Goal: Task Accomplishment & Management: Use online tool/utility

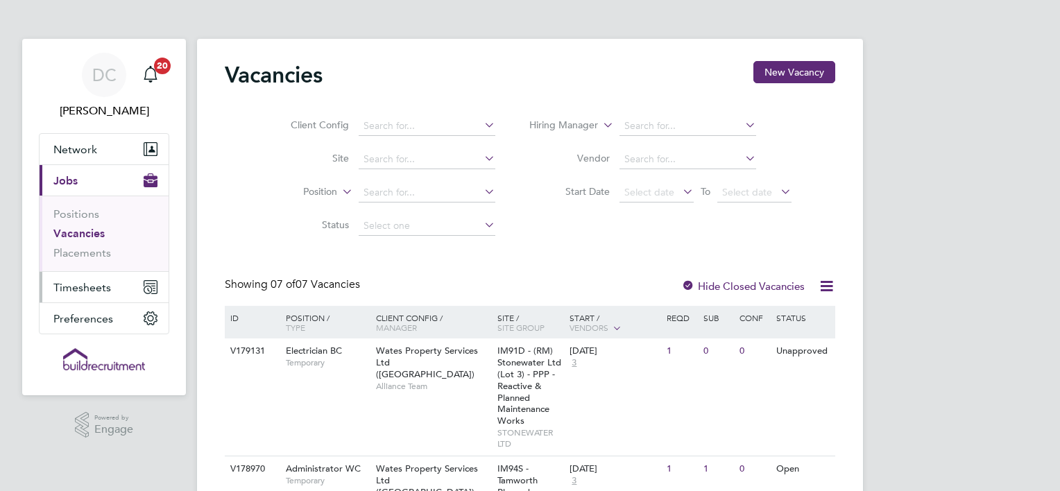
click at [101, 289] on span "Timesheets" at bounding box center [82, 287] width 58 height 13
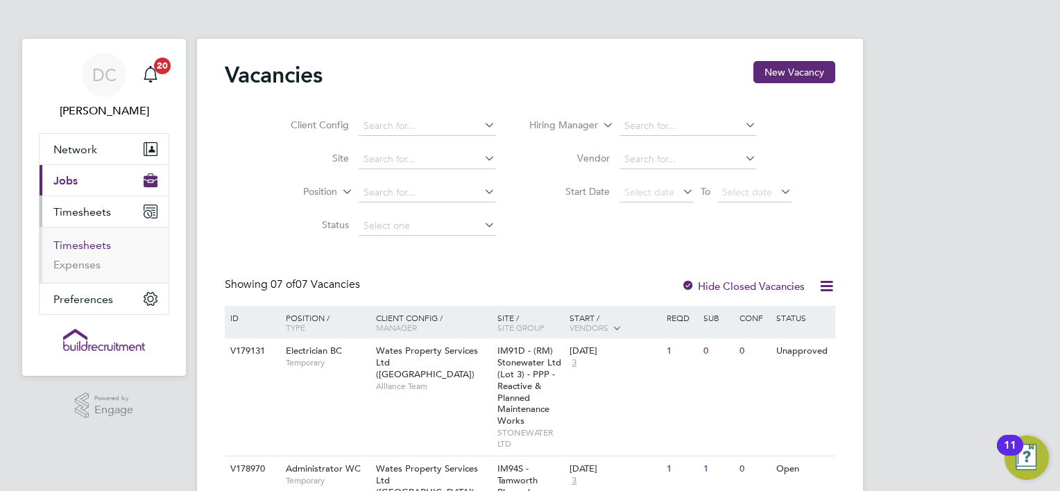
click at [99, 244] on link "Timesheets" at bounding box center [82, 245] width 58 height 13
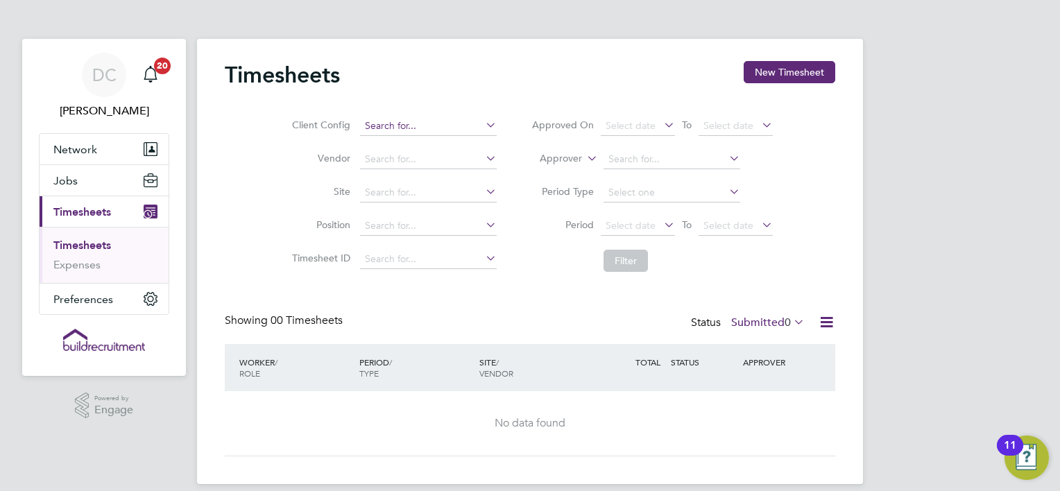
click at [382, 128] on input at bounding box center [428, 126] width 137 height 19
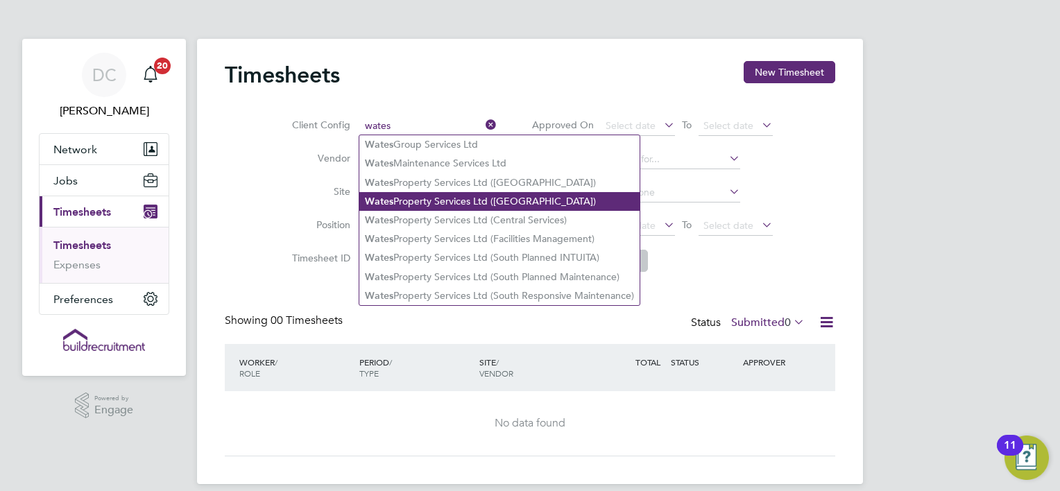
click at [417, 200] on li "Wates Property Services Ltd ([GEOGRAPHIC_DATA])" at bounding box center [499, 201] width 280 height 19
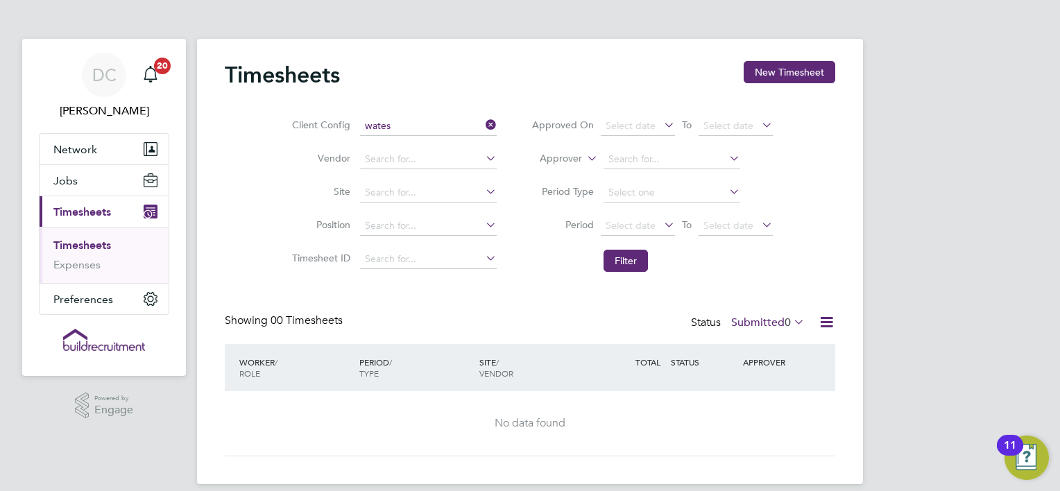
type input "Wates Property Services Ltd ([GEOGRAPHIC_DATA])"
click at [633, 218] on span "Select date" at bounding box center [638, 226] width 74 height 19
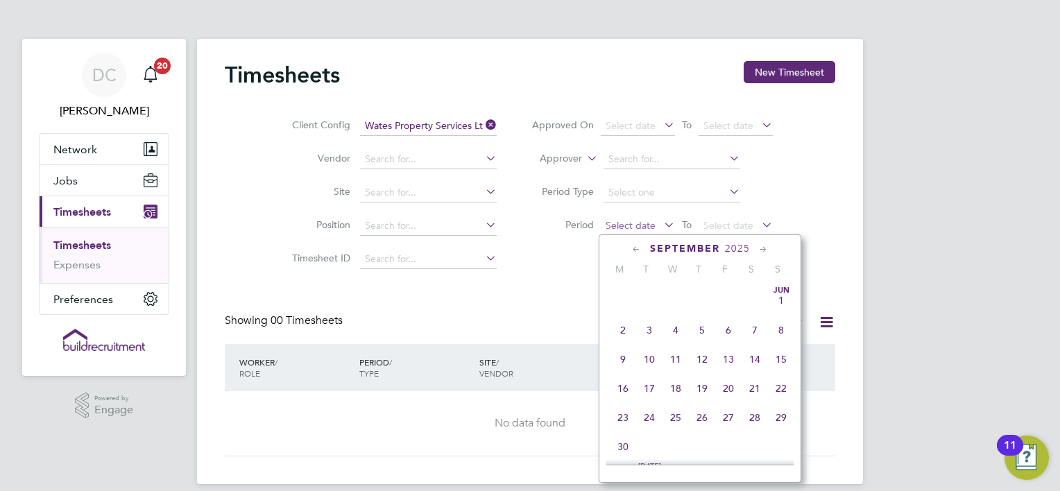
scroll to position [423, 0]
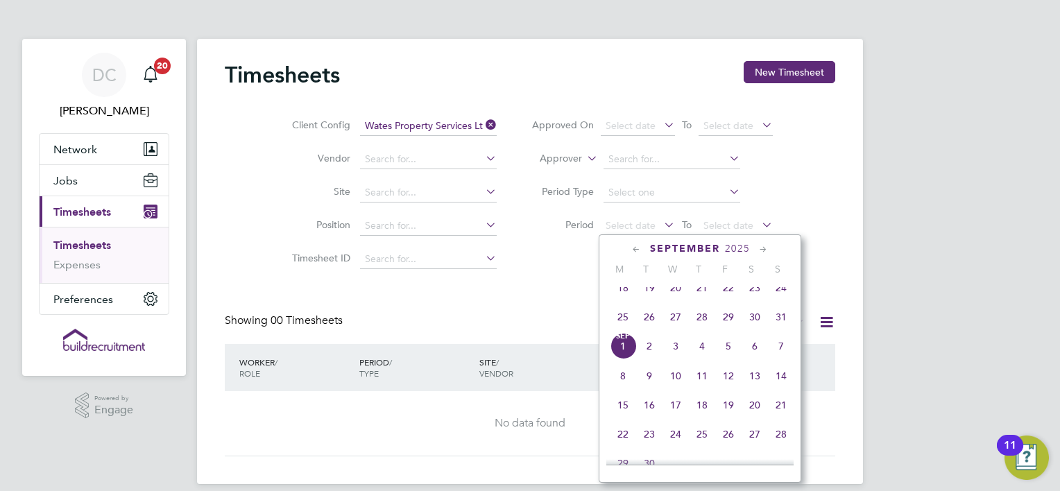
click at [625, 325] on span "25" at bounding box center [623, 317] width 26 height 26
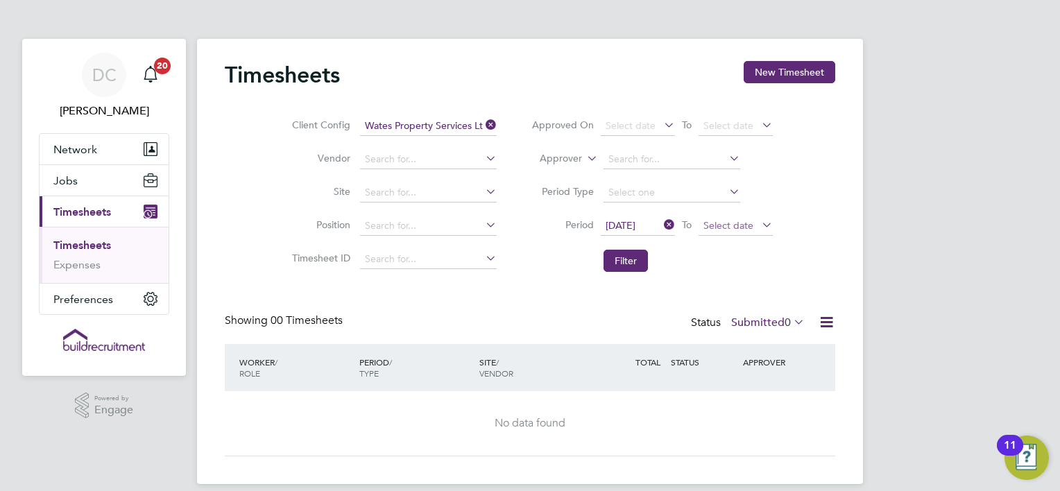
click at [711, 228] on span "Select date" at bounding box center [729, 225] width 50 height 12
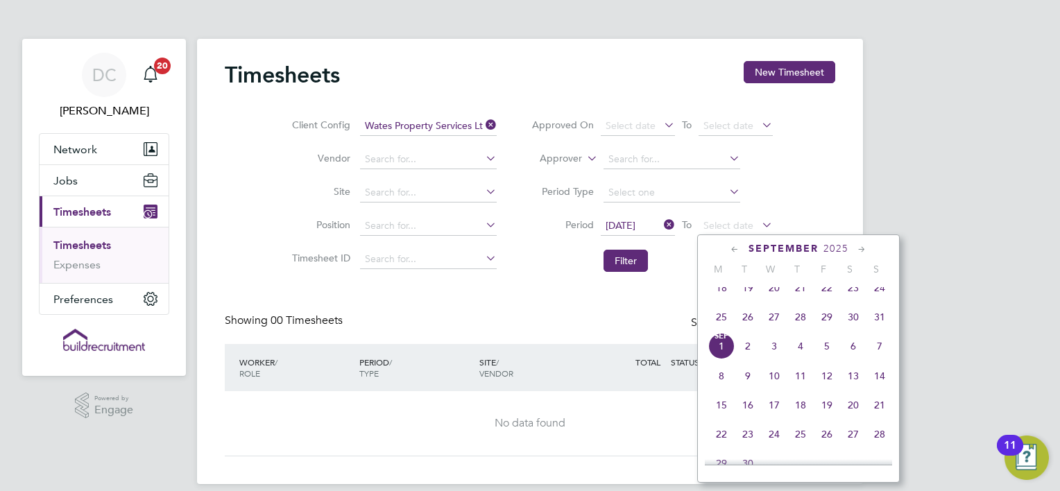
click at [874, 329] on span "31" at bounding box center [880, 317] width 26 height 26
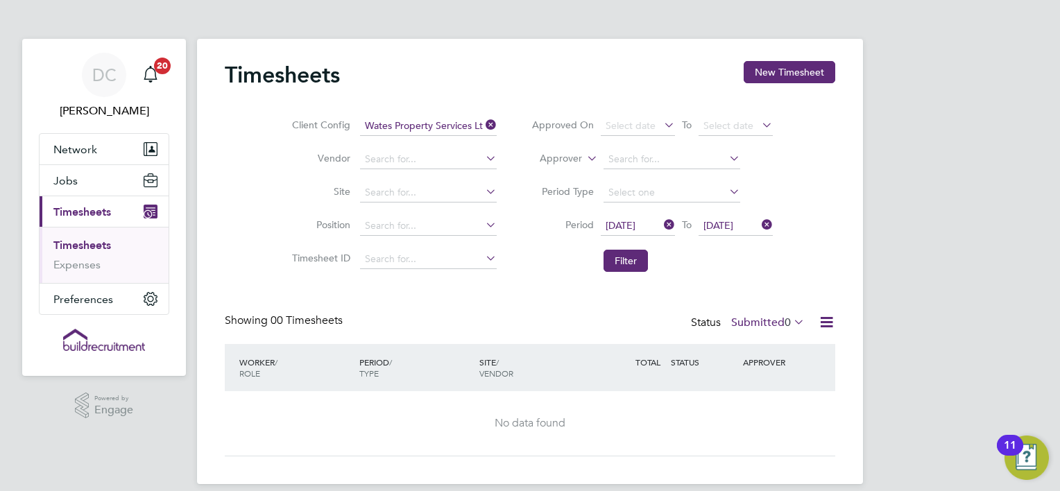
click at [620, 227] on span "[DATE]" at bounding box center [621, 225] width 30 height 12
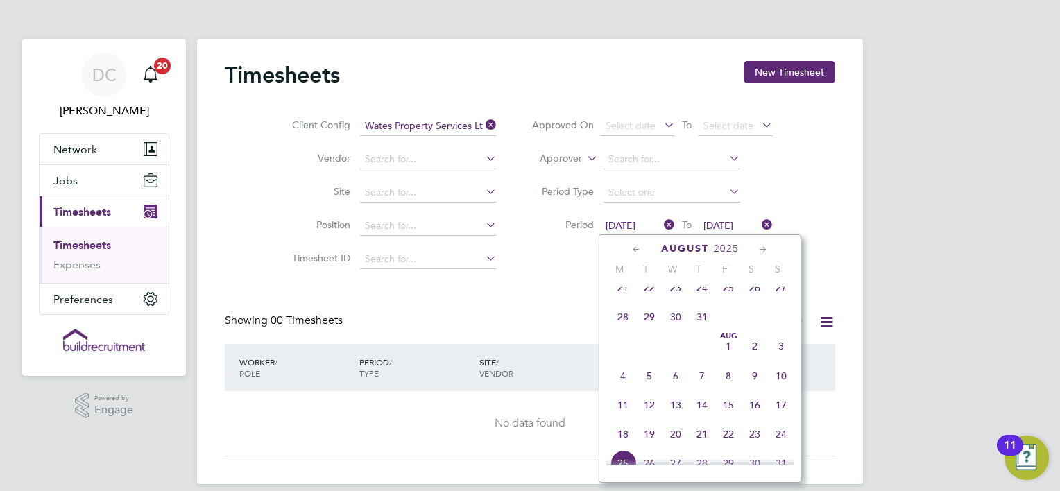
scroll to position [543, 0]
click at [754, 327] on span "23" at bounding box center [755, 313] width 26 height 26
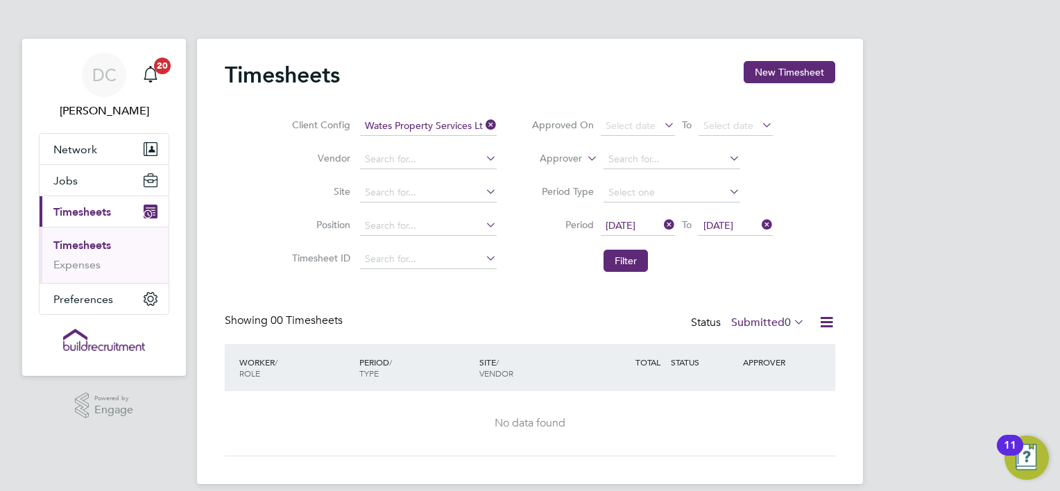
click at [715, 229] on span "[DATE]" at bounding box center [719, 225] width 30 height 12
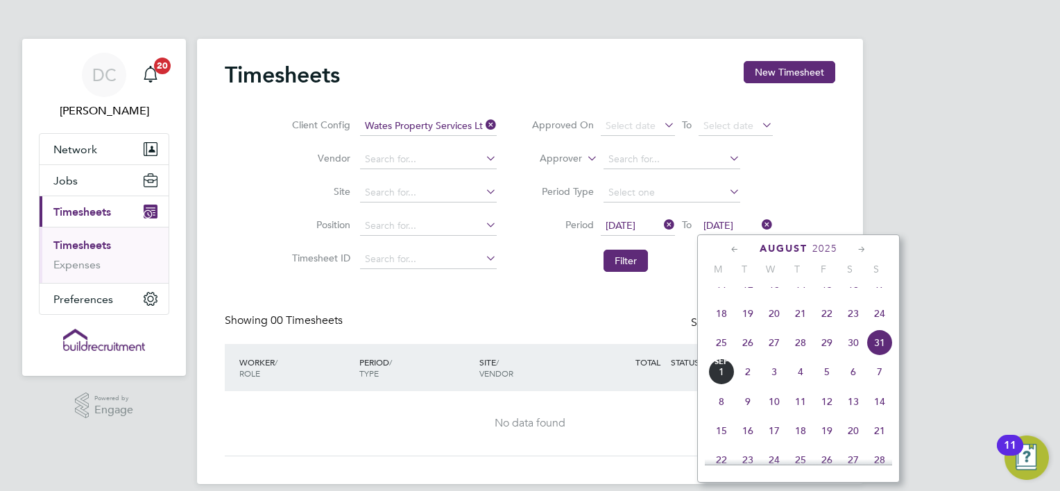
click at [829, 355] on span "29" at bounding box center [827, 343] width 26 height 26
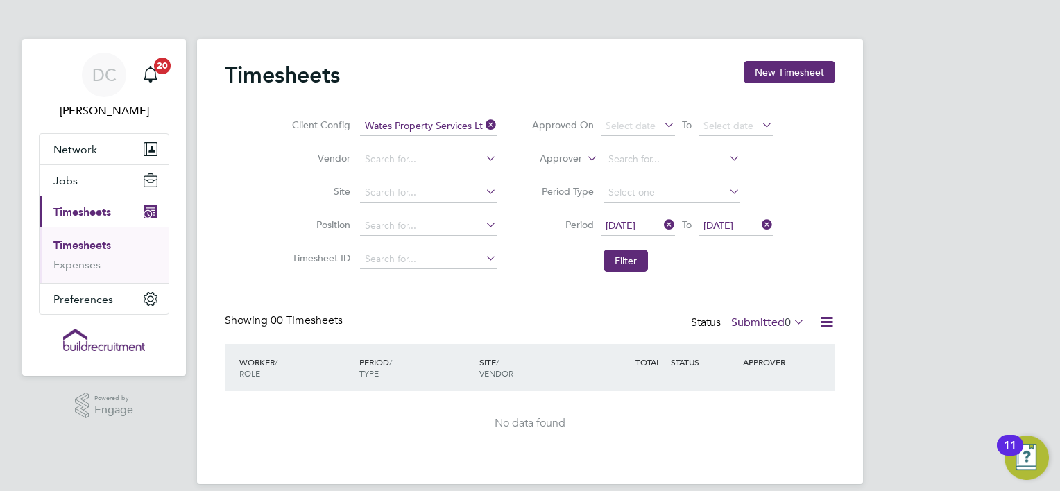
click at [785, 322] on span "0" at bounding box center [788, 323] width 6 height 14
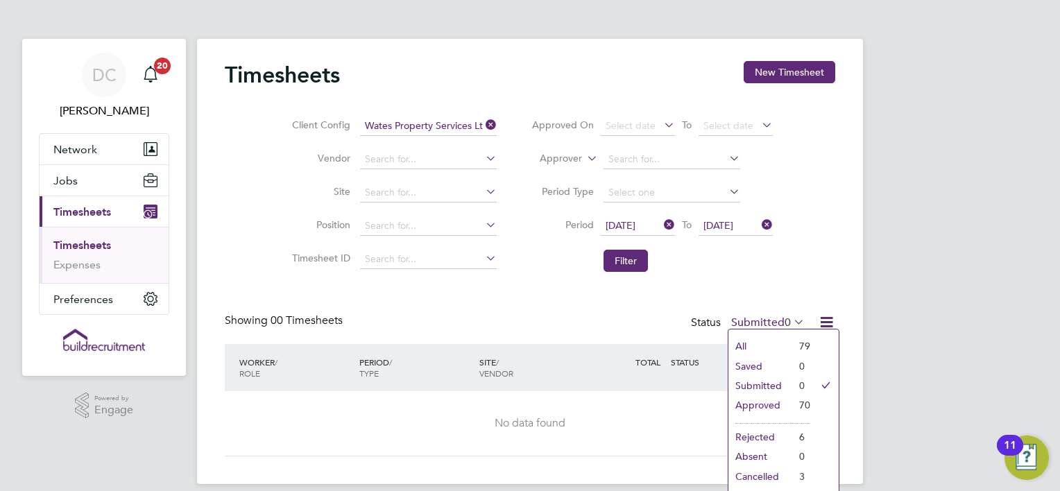
click at [762, 341] on li "All" at bounding box center [761, 346] width 64 height 19
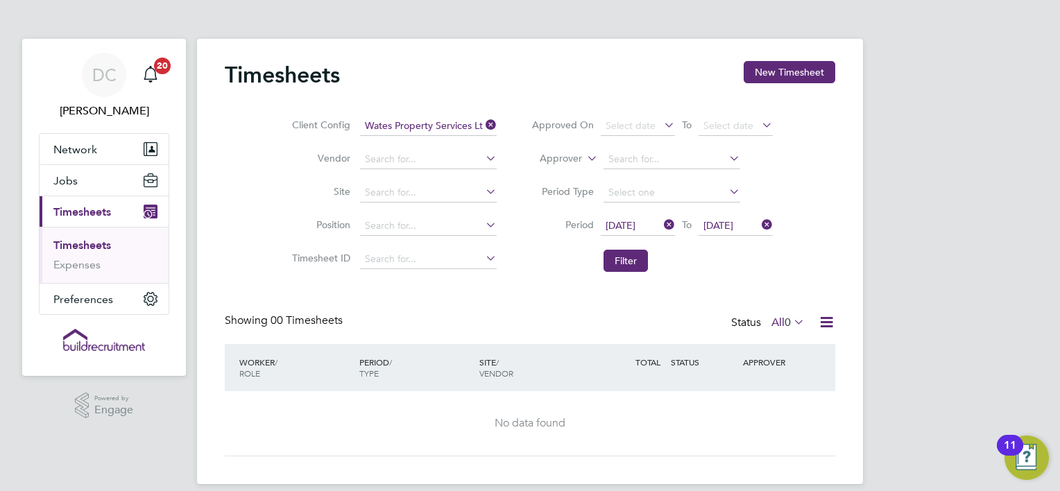
click at [791, 325] on icon at bounding box center [791, 321] width 0 height 19
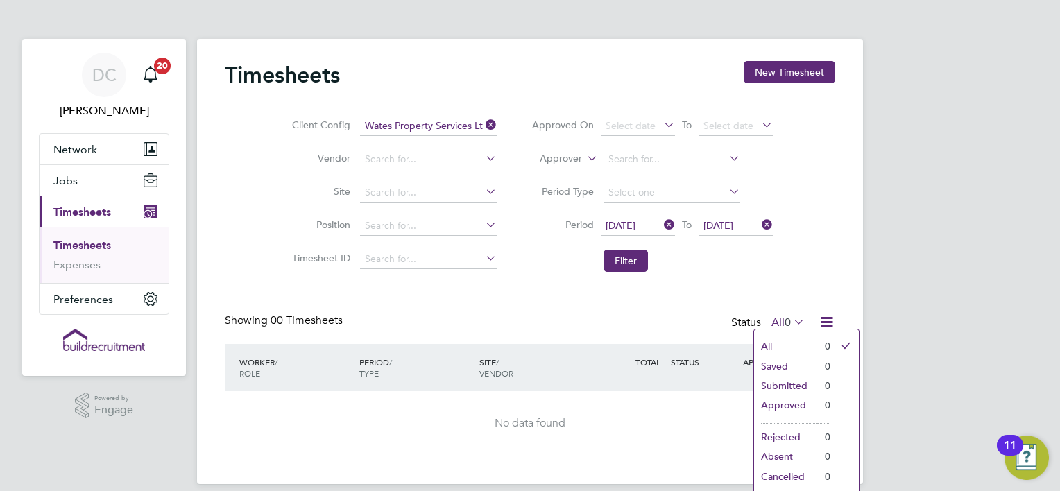
click at [779, 340] on li "All" at bounding box center [786, 346] width 64 height 19
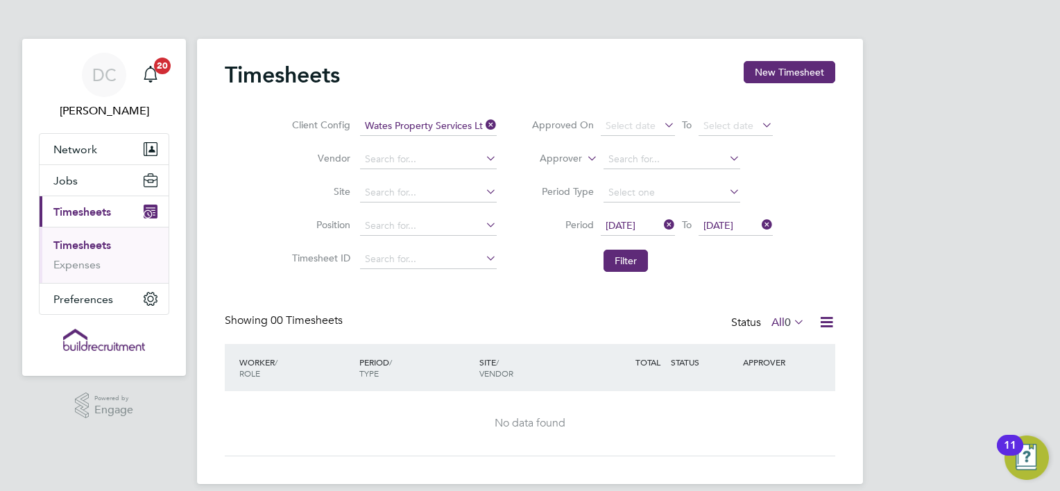
click at [791, 322] on icon at bounding box center [791, 321] width 0 height 19
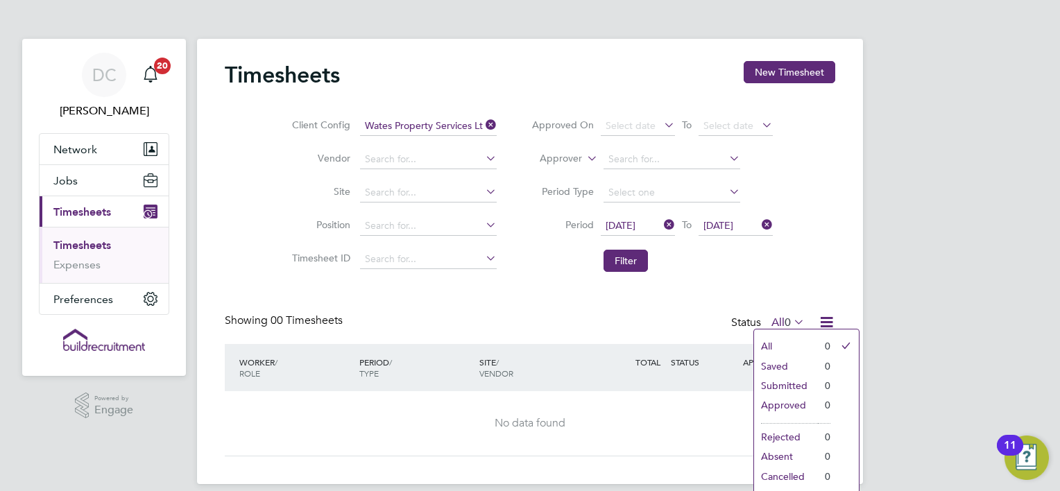
click at [779, 347] on li "All" at bounding box center [786, 346] width 64 height 19
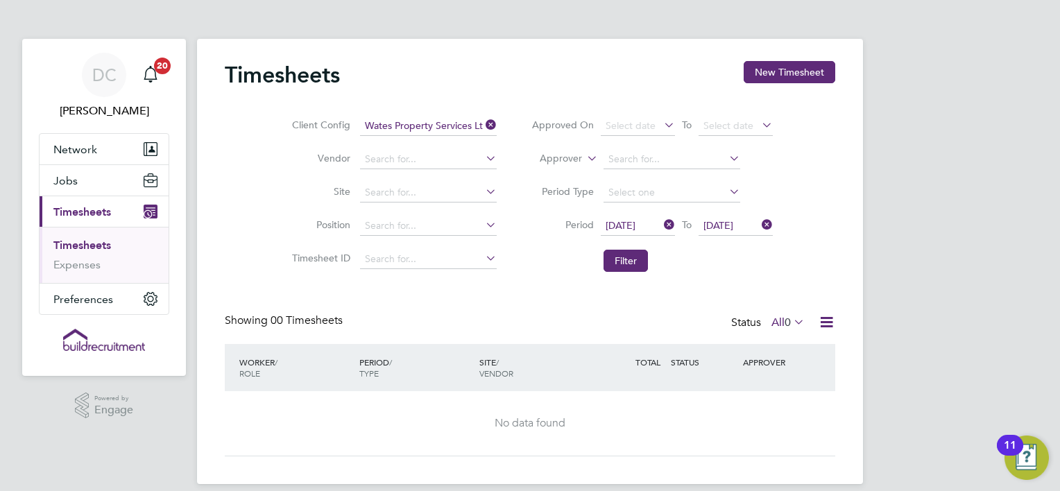
click at [833, 316] on icon at bounding box center [826, 322] width 17 height 17
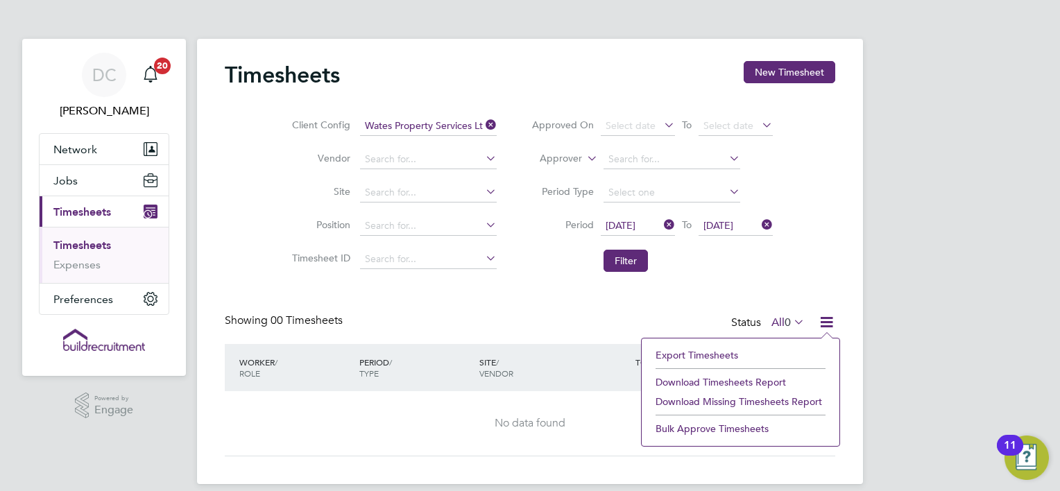
click at [483, 121] on icon at bounding box center [483, 124] width 0 height 19
click at [736, 380] on li "Download Timesheets Report" at bounding box center [741, 382] width 184 height 19
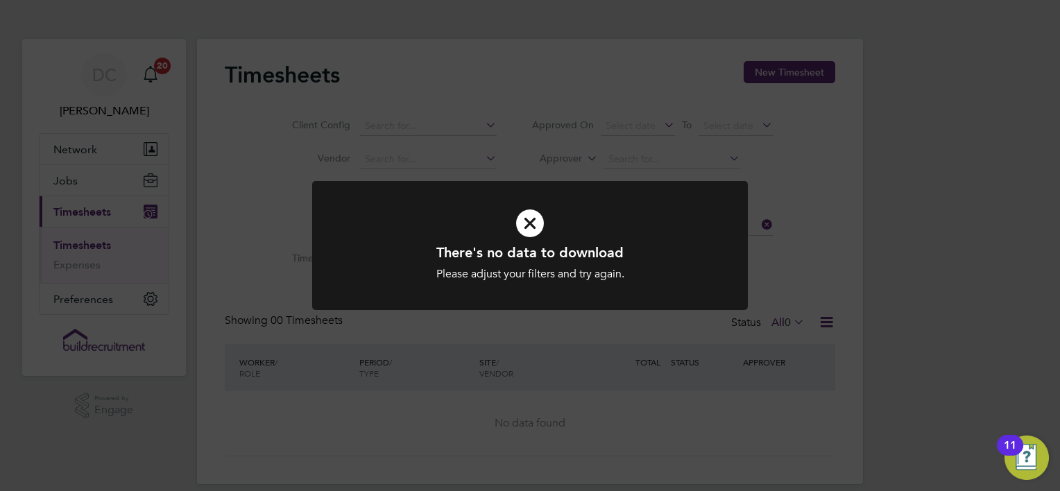
click at [533, 228] on icon at bounding box center [530, 223] width 361 height 54
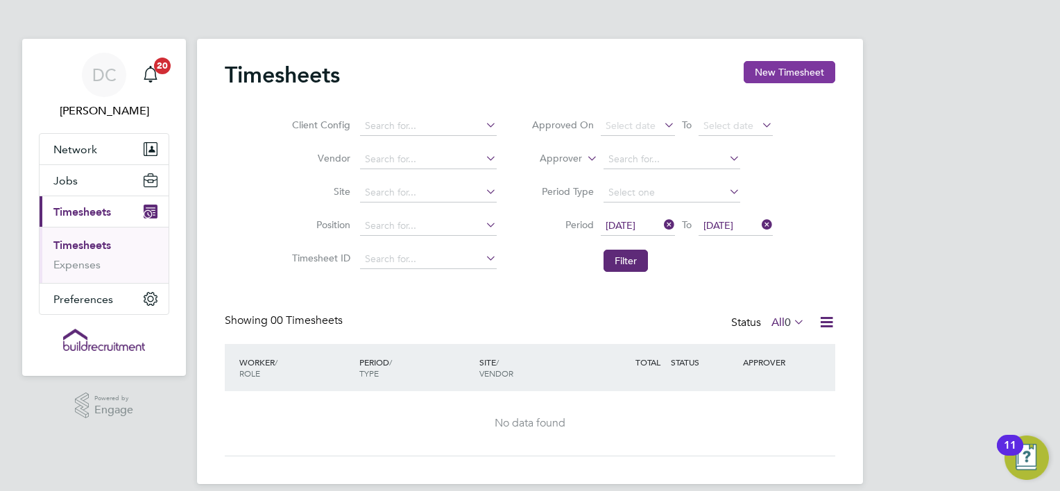
click at [783, 71] on button "New Timesheet" at bounding box center [790, 72] width 92 height 22
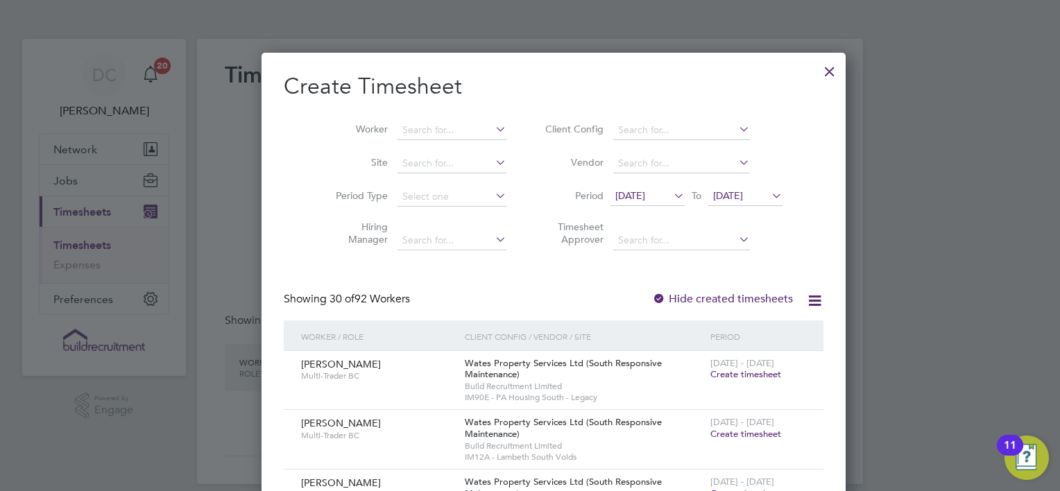
scroll to position [2296, 537]
click at [615, 203] on span "[DATE]" at bounding box center [648, 196] width 74 height 19
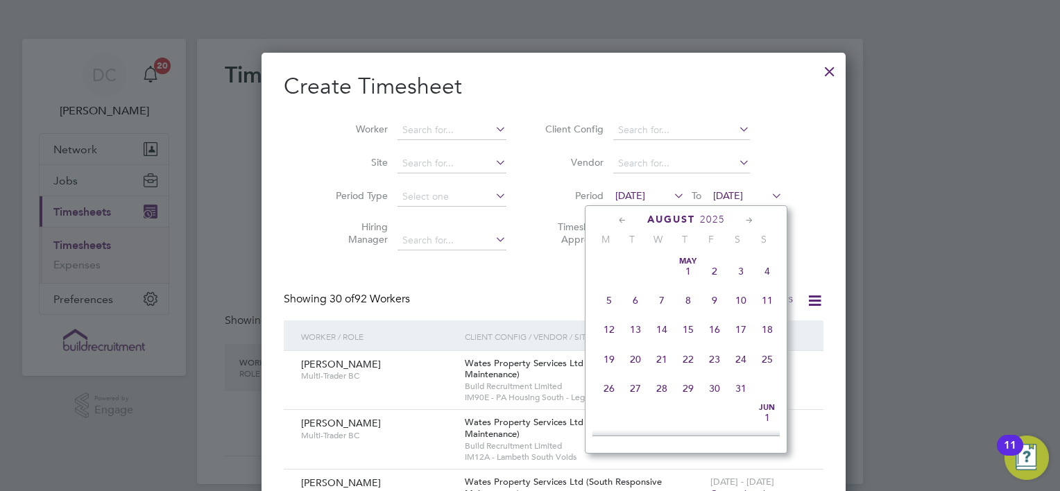
scroll to position [514, 0]
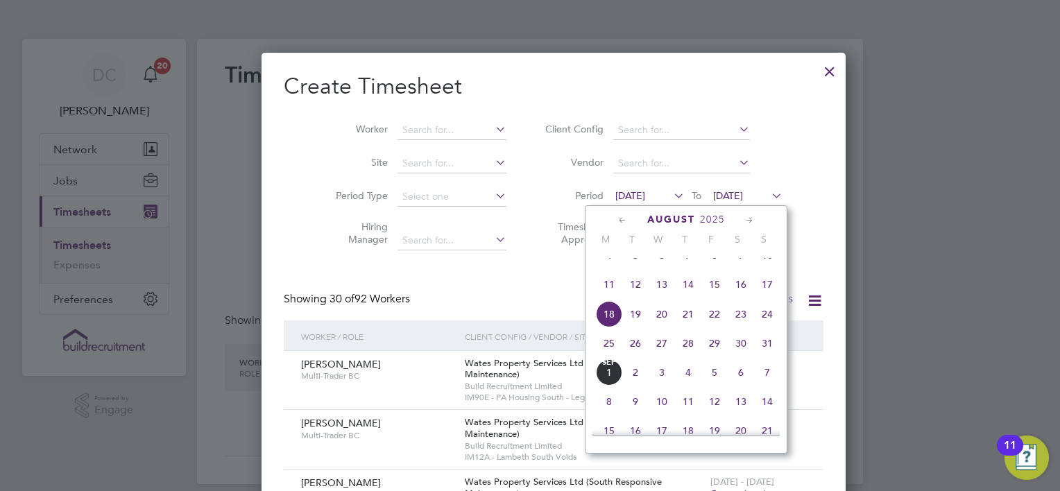
click at [715, 357] on span "29" at bounding box center [715, 343] width 26 height 26
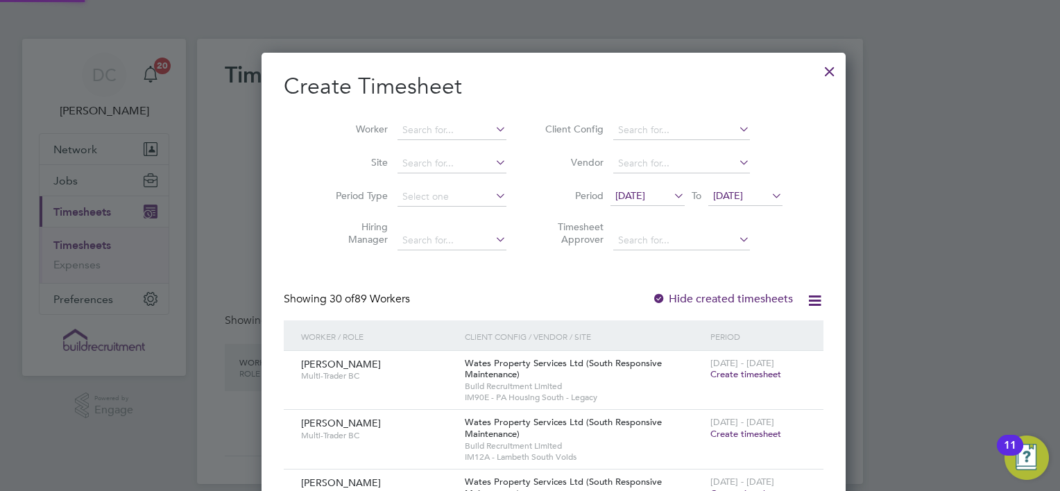
scroll to position [2118, 537]
click at [736, 194] on span "[DATE]" at bounding box center [728, 195] width 30 height 12
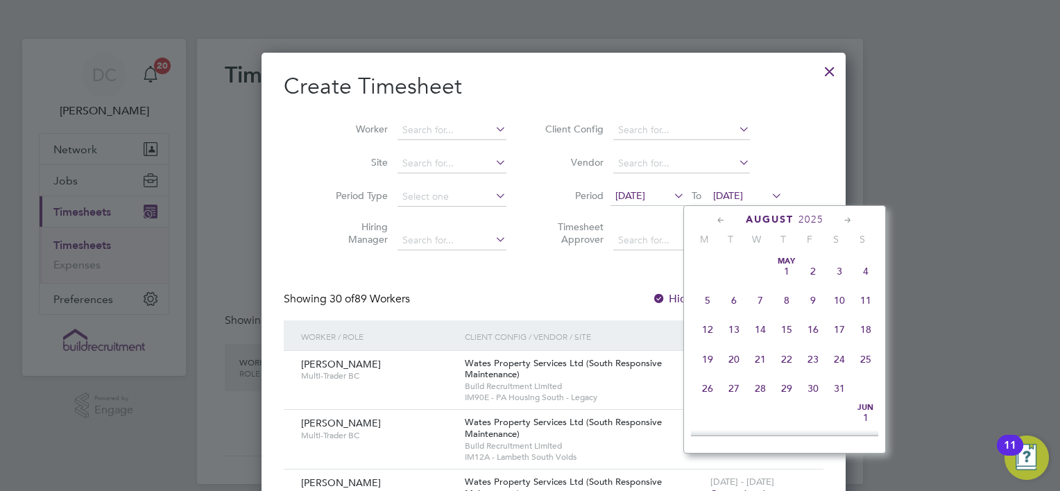
scroll to position [543, 0]
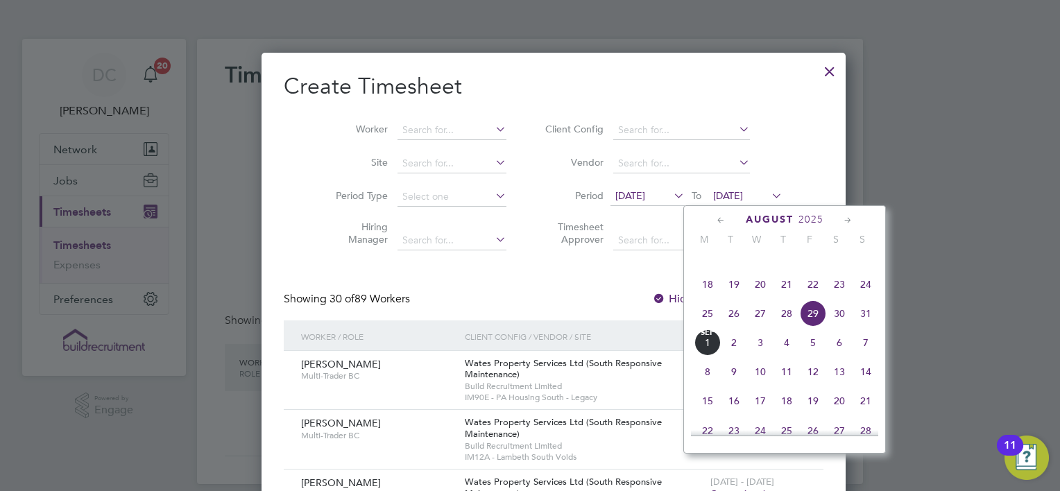
click at [831, 298] on span "23" at bounding box center [840, 284] width 26 height 26
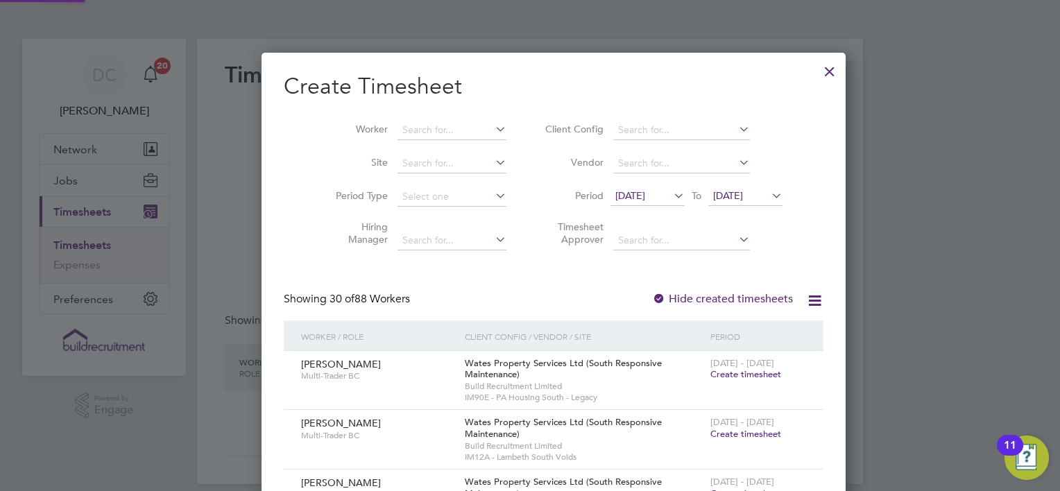
scroll to position [2130, 537]
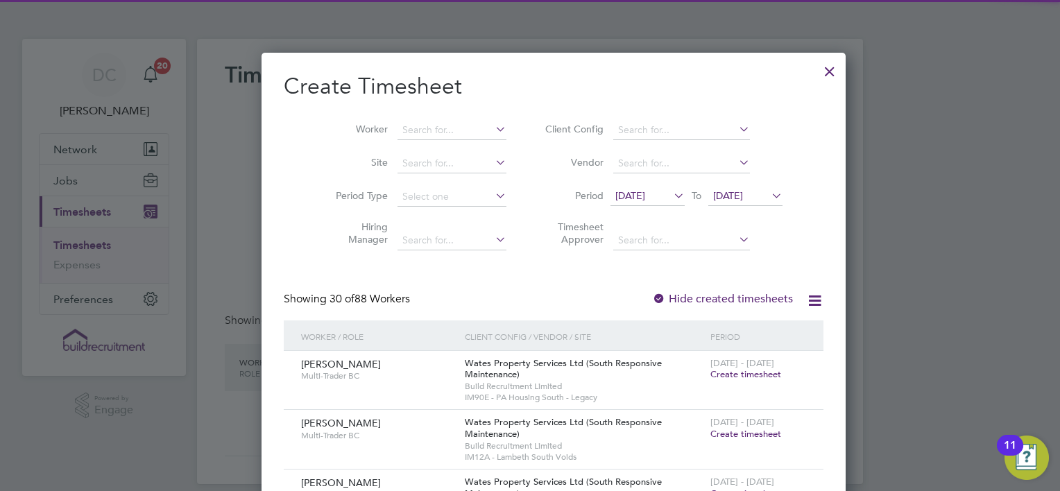
click at [722, 203] on span "[DATE]" at bounding box center [746, 196] width 74 height 19
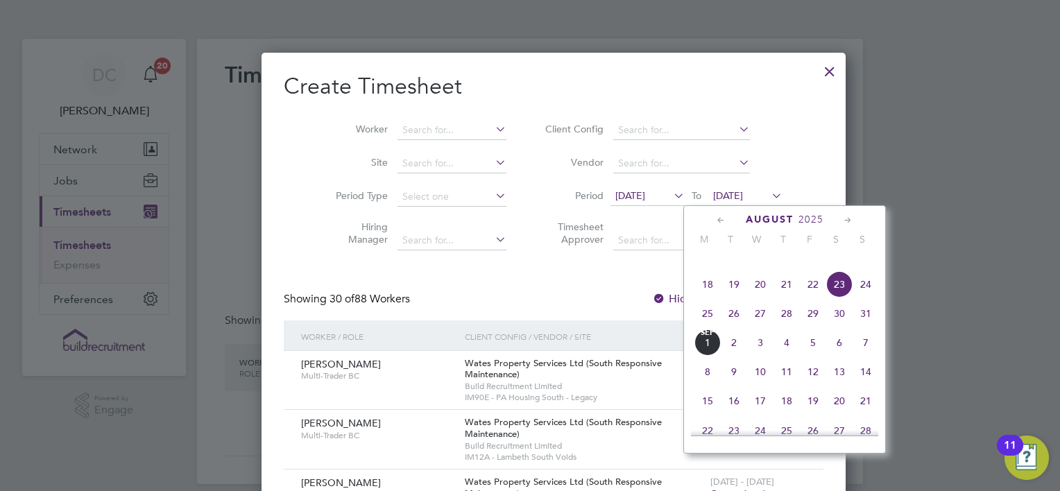
scroll to position [514, 0]
click at [808, 357] on span "29" at bounding box center [813, 343] width 26 height 26
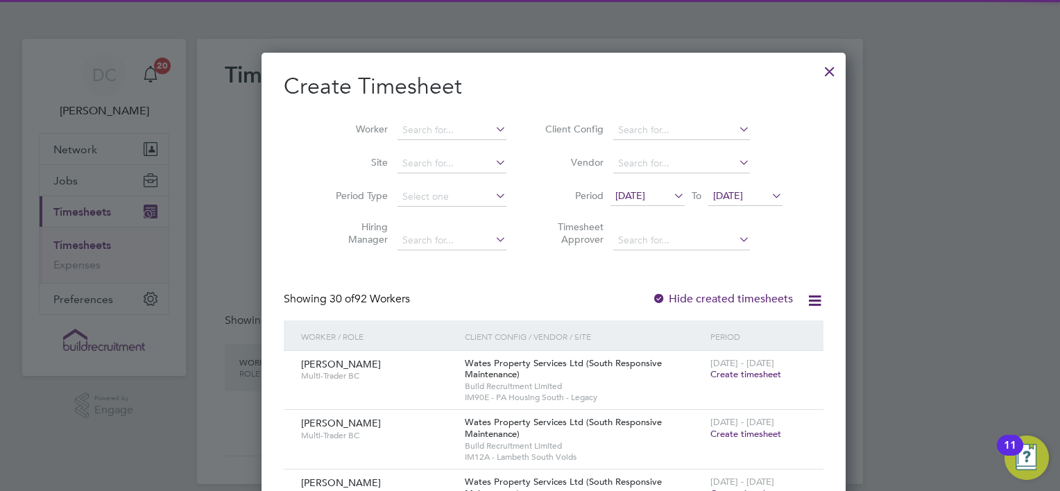
scroll to position [2177, 537]
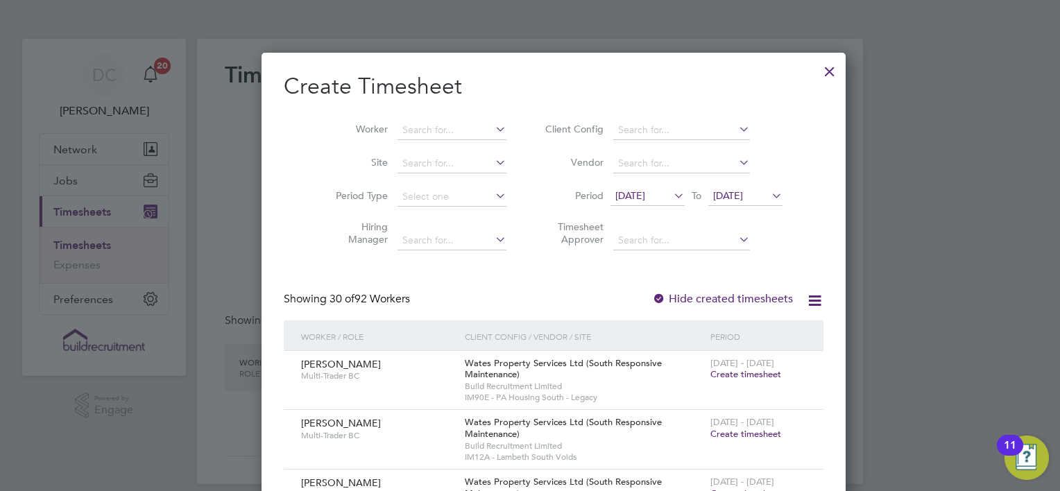
click at [536, 294] on div "Showing 30 of 92 Workers Hide created timesheets" at bounding box center [554, 306] width 540 height 28
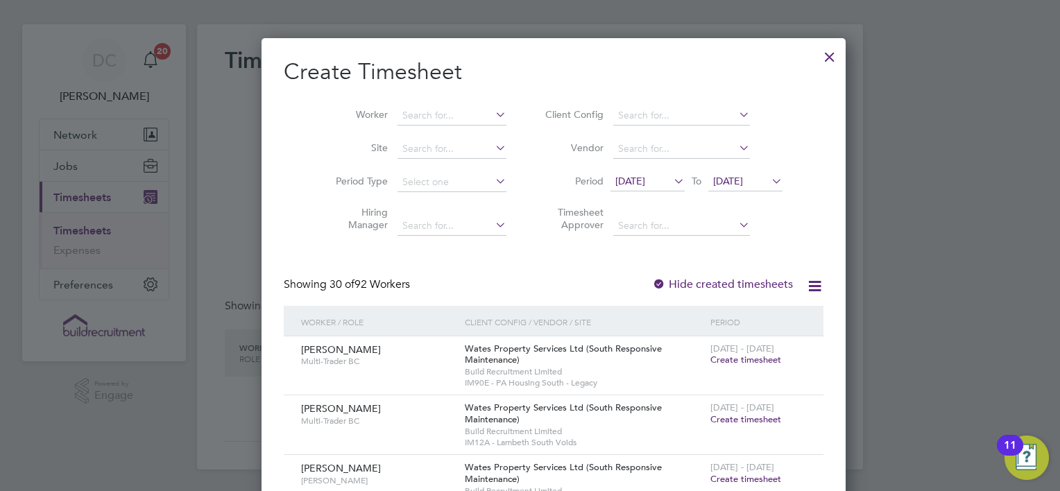
scroll to position [0, 0]
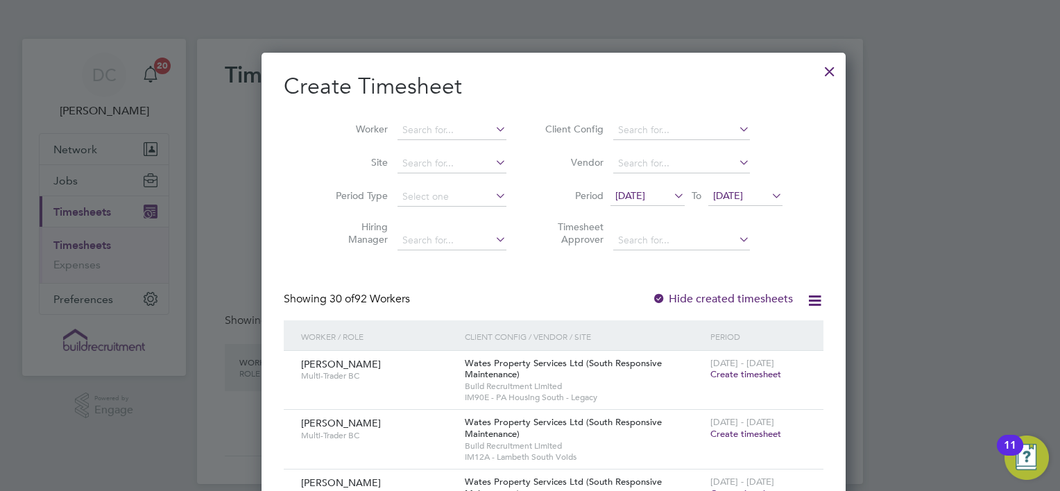
click at [806, 301] on icon at bounding box center [814, 300] width 17 height 17
click at [694, 334] on li "Download missing timesheets" at bounding box center [697, 332] width 151 height 19
click at [613, 132] on input at bounding box center [681, 130] width 137 height 19
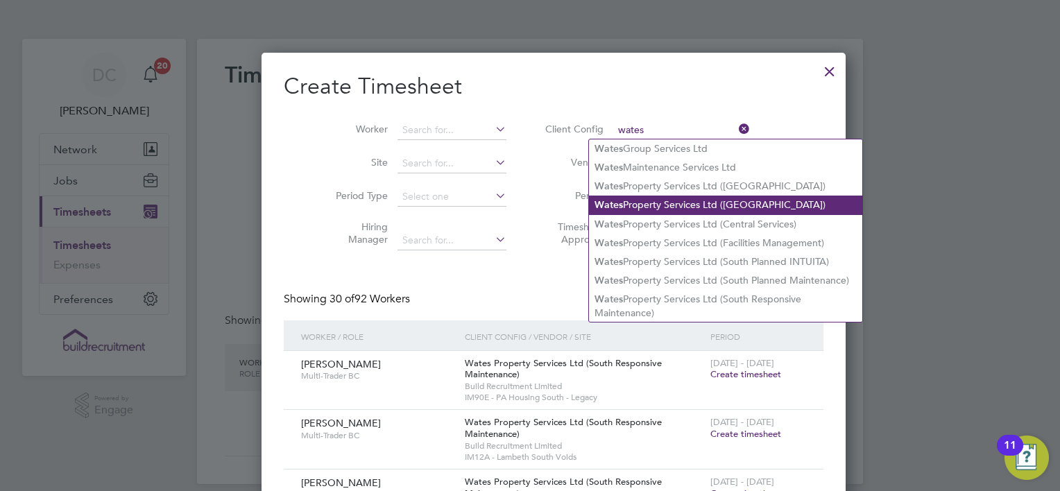
click at [677, 210] on li "Wates Property Services Ltd ([GEOGRAPHIC_DATA])" at bounding box center [725, 205] width 273 height 19
type input "Wates Property Services Ltd ([GEOGRAPHIC_DATA])"
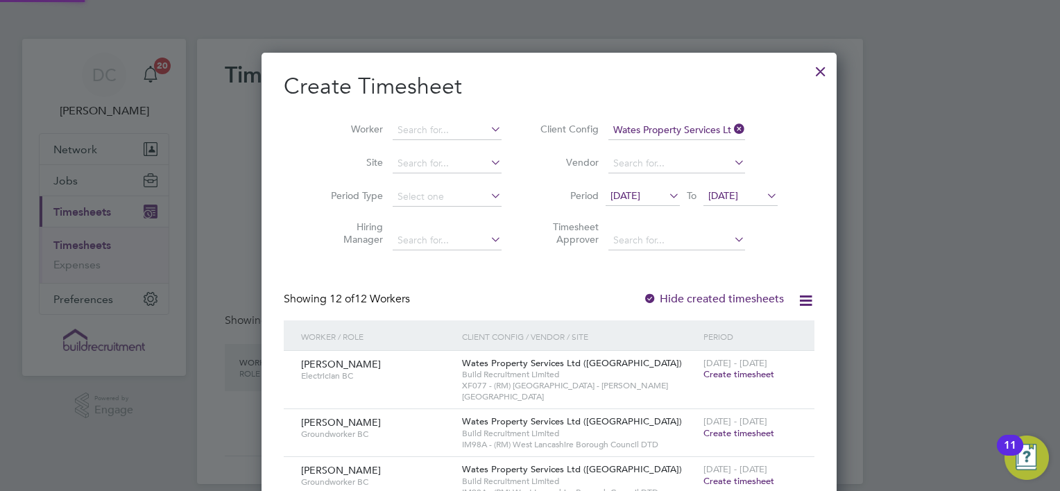
scroll to position [910, 537]
click at [532, 296] on div "Showing 12 of 12 Workers Hide created timesheets" at bounding box center [549, 306] width 531 height 28
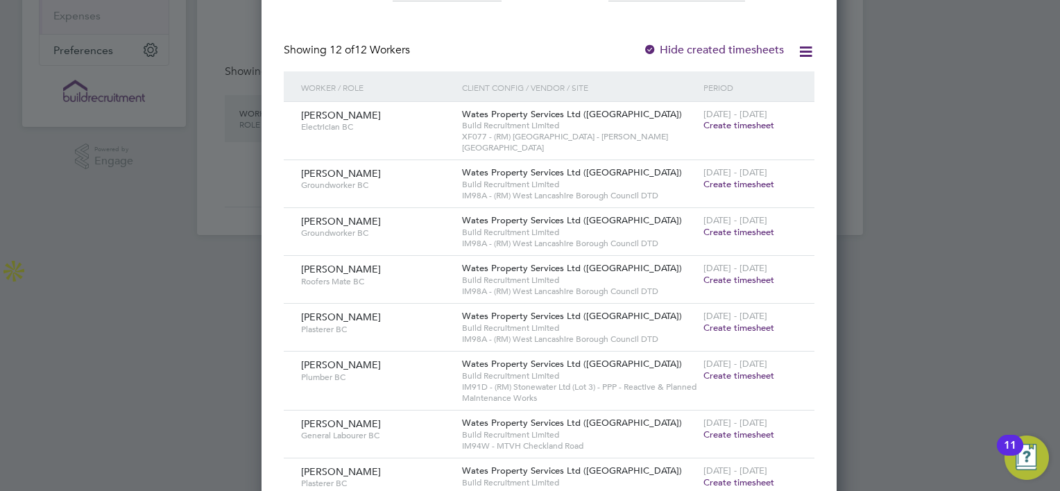
scroll to position [250, 0]
click at [418, 137] on div "[PERSON_NAME] Electrician BC" at bounding box center [378, 119] width 161 height 37
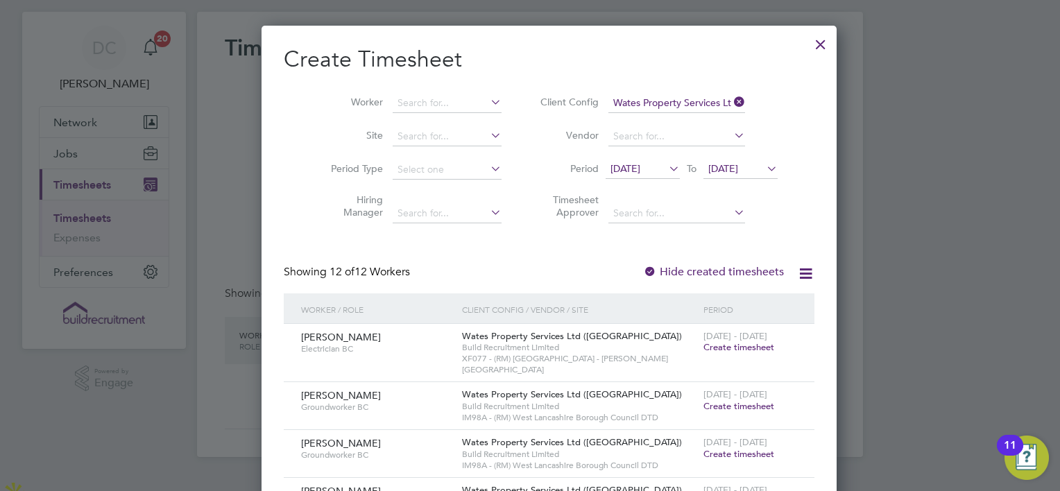
scroll to position [0, 0]
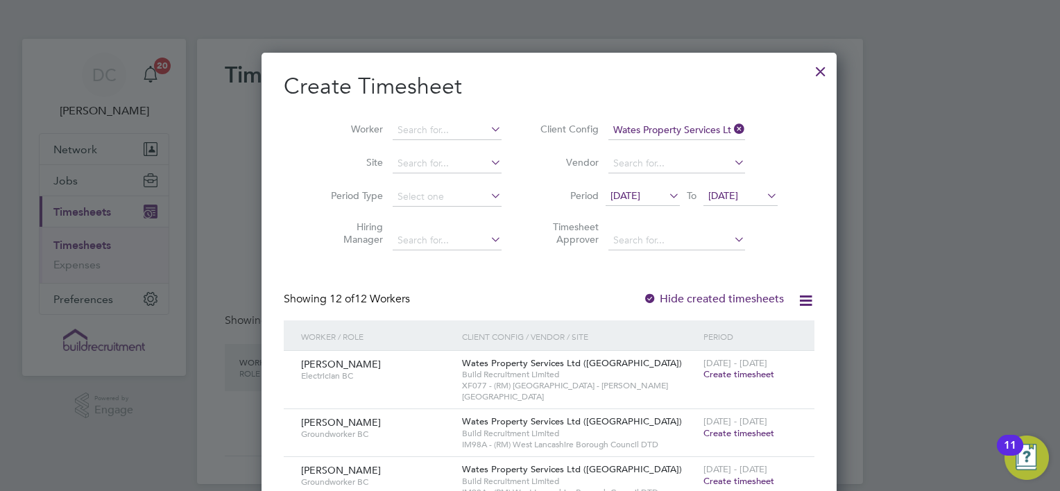
click at [808, 72] on div at bounding box center [820, 68] width 25 height 25
